Goal: Task Accomplishment & Management: Manage account settings

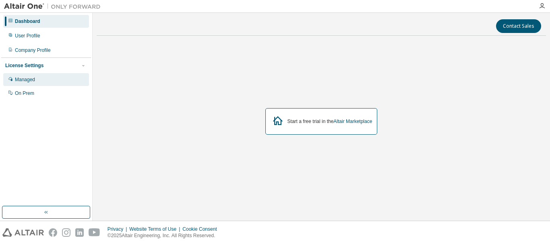
click at [47, 80] on div "Managed" at bounding box center [46, 79] width 86 height 13
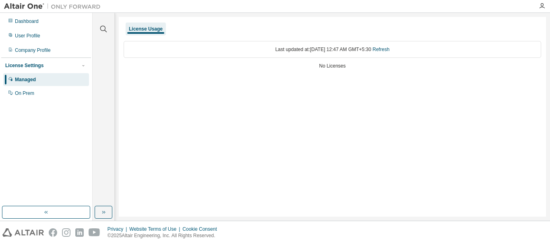
click at [47, 87] on div "Managed On Prem" at bounding box center [46, 86] width 90 height 27
click at [47, 93] on div "On Prem" at bounding box center [46, 93] width 86 height 13
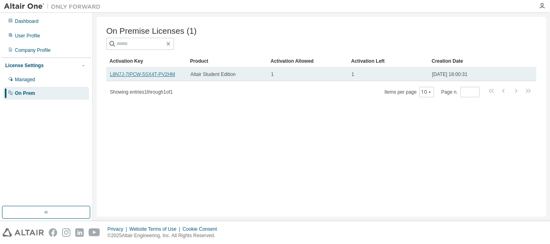
drag, startPoint x: 161, startPoint y: 77, endPoint x: 137, endPoint y: 76, distance: 23.4
click at [137, 76] on link "L8N7J-7IPCW-5SX4T-PV2HM" at bounding box center [142, 75] width 65 height 6
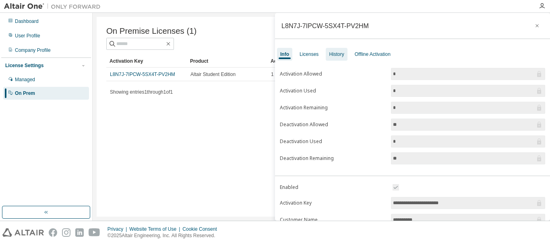
click at [327, 54] on div "History" at bounding box center [336, 54] width 21 height 13
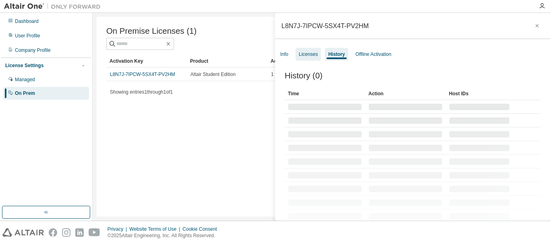
click at [311, 54] on div "Licenses" at bounding box center [308, 54] width 19 height 6
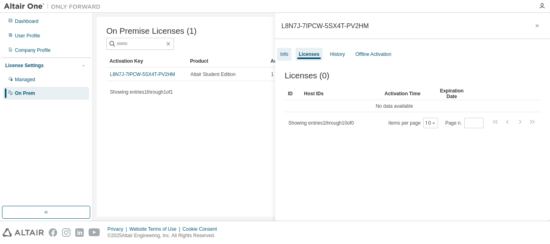
click at [290, 55] on div "Info" at bounding box center [284, 54] width 14 height 13
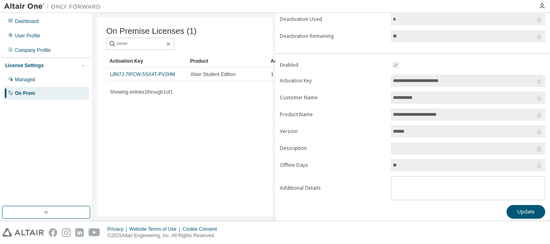
scroll to position [127, 0]
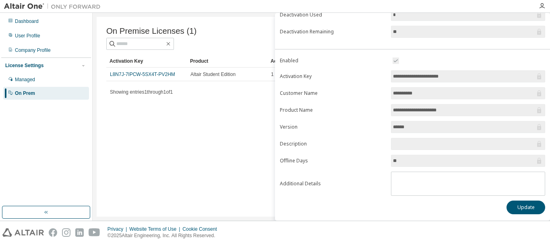
drag, startPoint x: 464, startPoint y: 74, endPoint x: 385, endPoint y: 73, distance: 78.9
click at [385, 73] on form "**********" at bounding box center [412, 126] width 265 height 140
